Goal: Information Seeking & Learning: Find specific fact

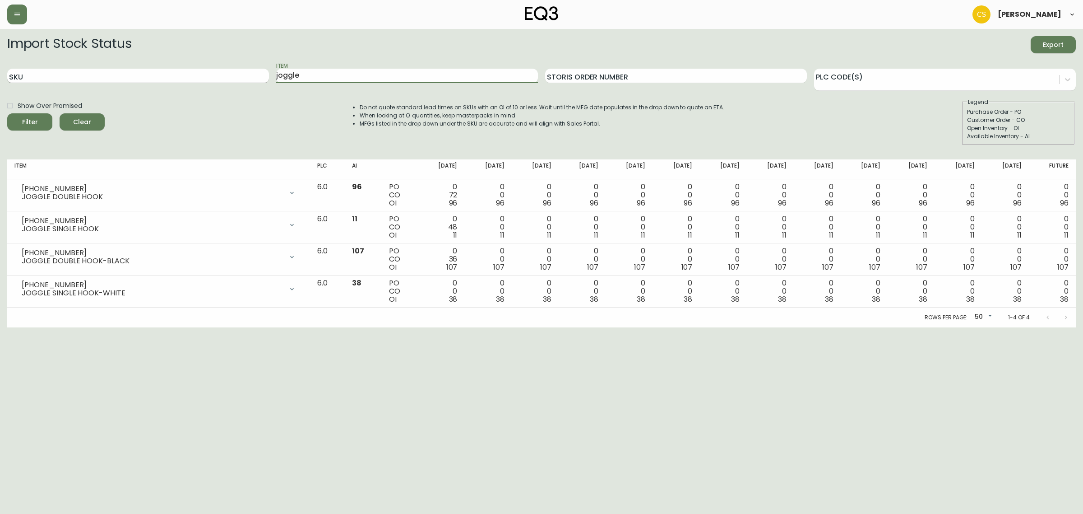
click at [263, 79] on div "SKU Item joggle Storis Order Number PLC Code(s)" at bounding box center [541, 75] width 1069 height 29
click at [7, 113] on button "Filter" at bounding box center [29, 121] width 45 height 17
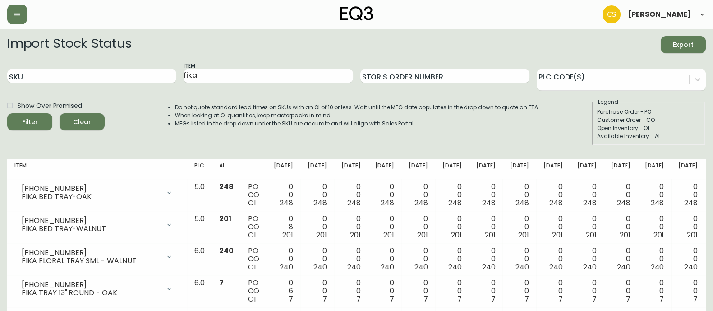
click at [256, 65] on div "Item fika" at bounding box center [268, 75] width 169 height 29
drag, startPoint x: 227, startPoint y: 72, endPoint x: 168, endPoint y: 75, distance: 58.8
click at [169, 75] on div "SKU Item fika Storis Order Number PLC Code(s)" at bounding box center [356, 75] width 699 height 29
click at [7, 113] on button "Filter" at bounding box center [29, 121] width 45 height 17
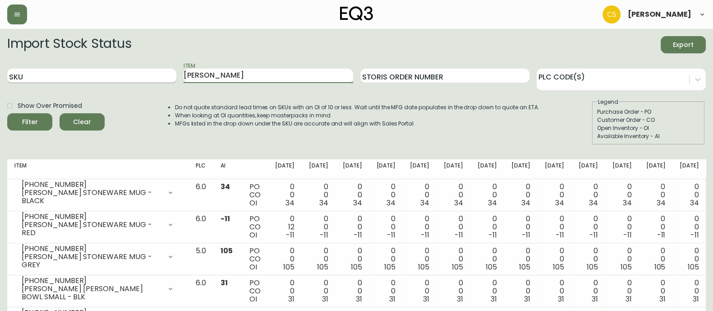
drag, startPoint x: 212, startPoint y: 80, endPoint x: 144, endPoint y: 82, distance: 68.6
click at [144, 82] on div "SKU Item [PERSON_NAME] Storis Order Number PLC Code(s)" at bounding box center [356, 75] width 699 height 29
type input "mai"
click at [7, 113] on button "Filter" at bounding box center [29, 121] width 45 height 17
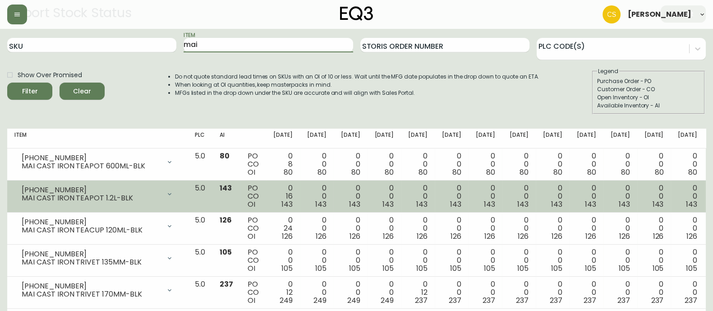
scroll to position [47, 0]
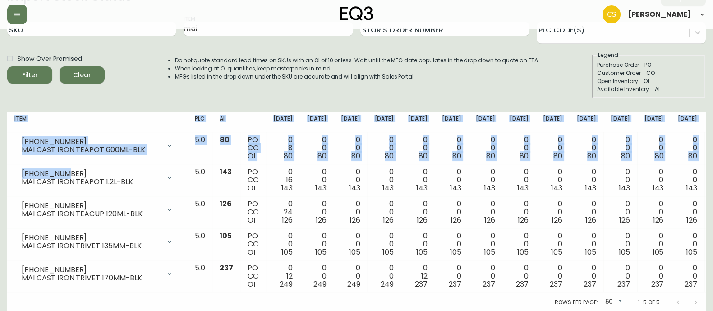
drag, startPoint x: 56, startPoint y: 169, endPoint x: -6, endPoint y: 168, distance: 62.3
click at [0, 168] on html "[PERSON_NAME] Import Stock Status Export SKU Item mai Storis Order Number PLC C…" at bounding box center [356, 132] width 713 height 359
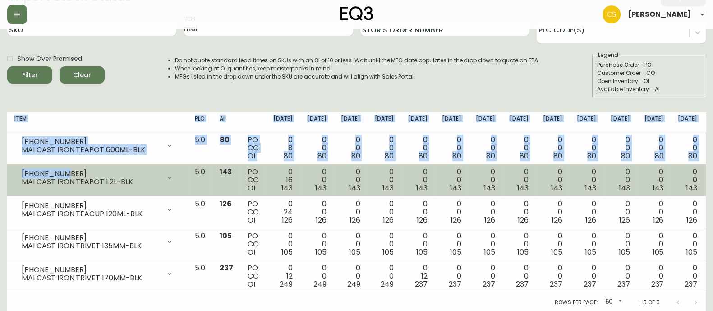
click at [134, 176] on div "[PHONE_NUMBER]" at bounding box center [91, 174] width 139 height 8
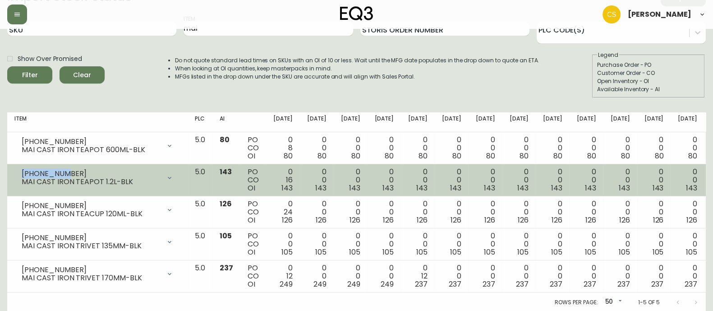
drag, startPoint x: 67, startPoint y: 171, endPoint x: 15, endPoint y: 171, distance: 51.9
click at [15, 171] on div "[PHONE_NUMBER] MAI CAST IRON TEAPOT 1.2L-BLK" at bounding box center [97, 178] width 166 height 20
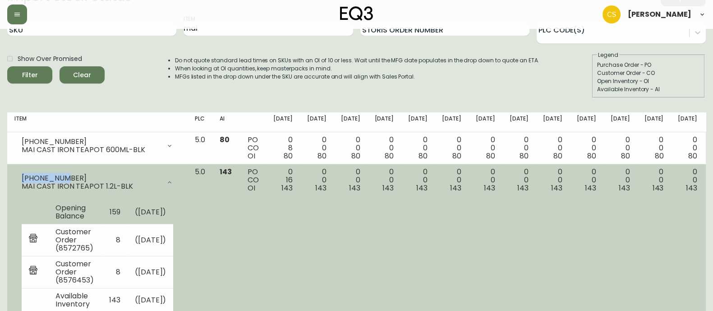
copy div "[PHONE_NUMBER]"
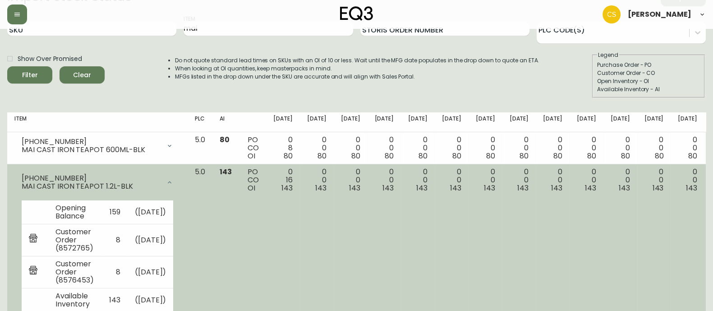
click at [266, 232] on td "PO CO OI" at bounding box center [254, 243] width 26 height 159
click at [171, 181] on icon at bounding box center [170, 182] width 4 height 2
